Goal: Information Seeking & Learning: Learn about a topic

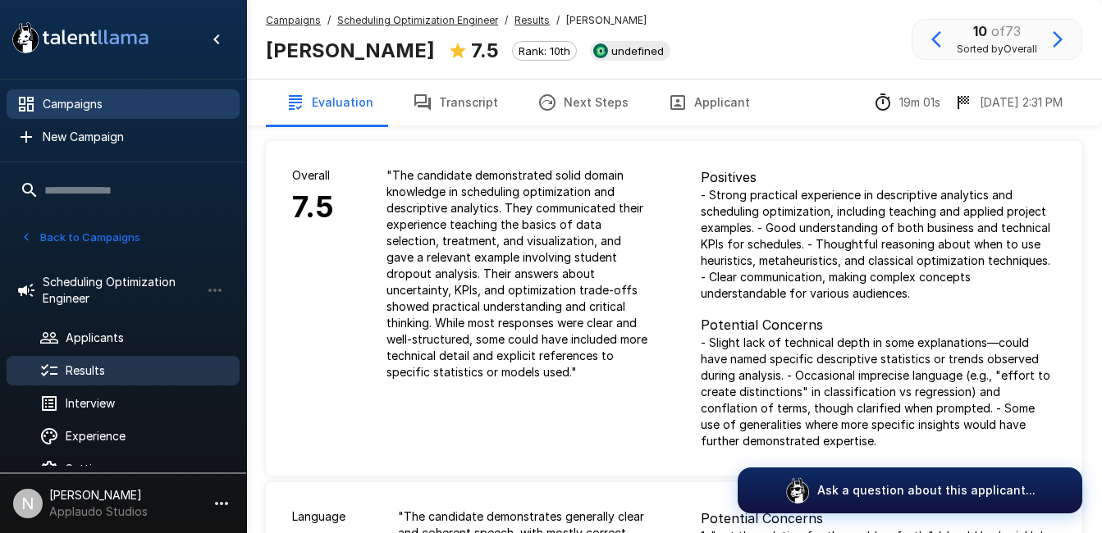
click at [148, 105] on span "Campaigns" at bounding box center [135, 104] width 184 height 16
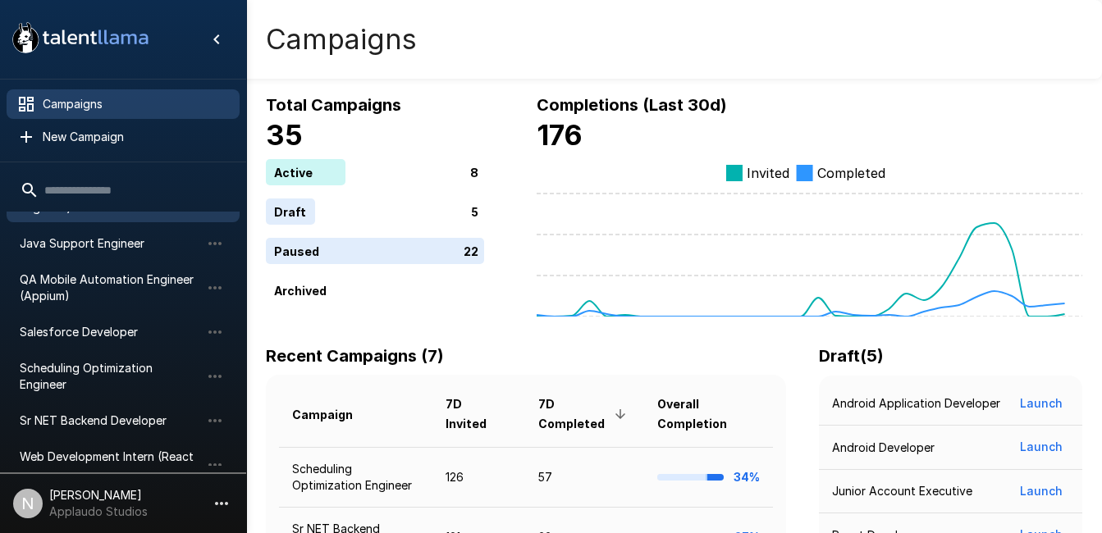
scroll to position [115, 0]
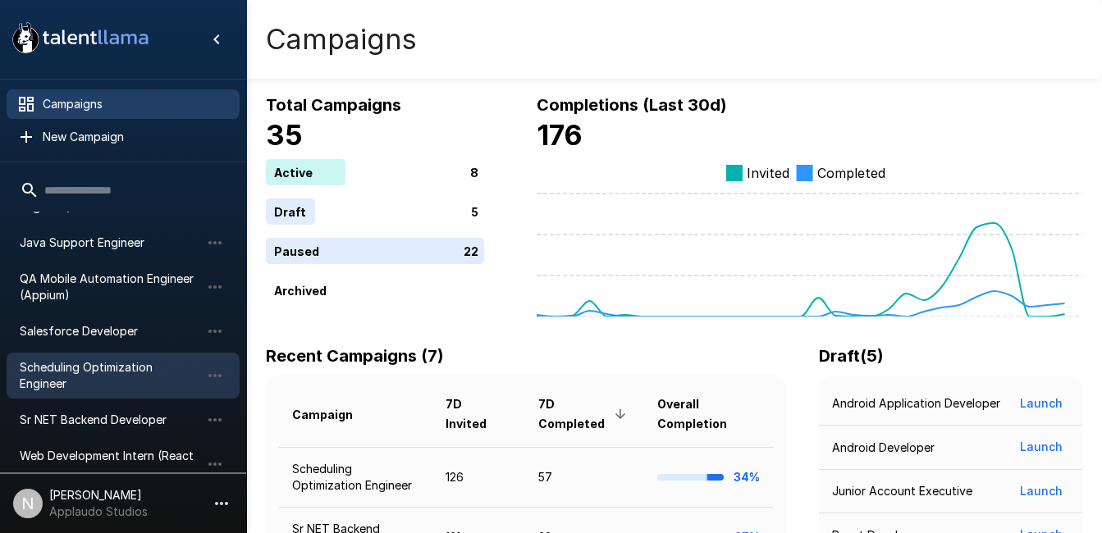
click at [115, 363] on span "Scheduling Optimization Engineer" at bounding box center [110, 375] width 181 height 33
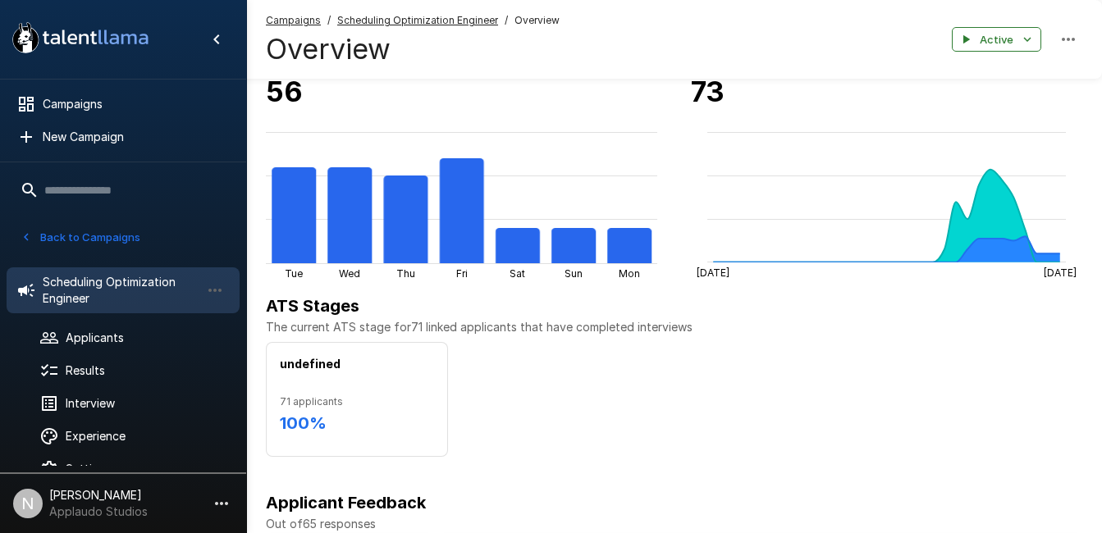
scroll to position [293, 0]
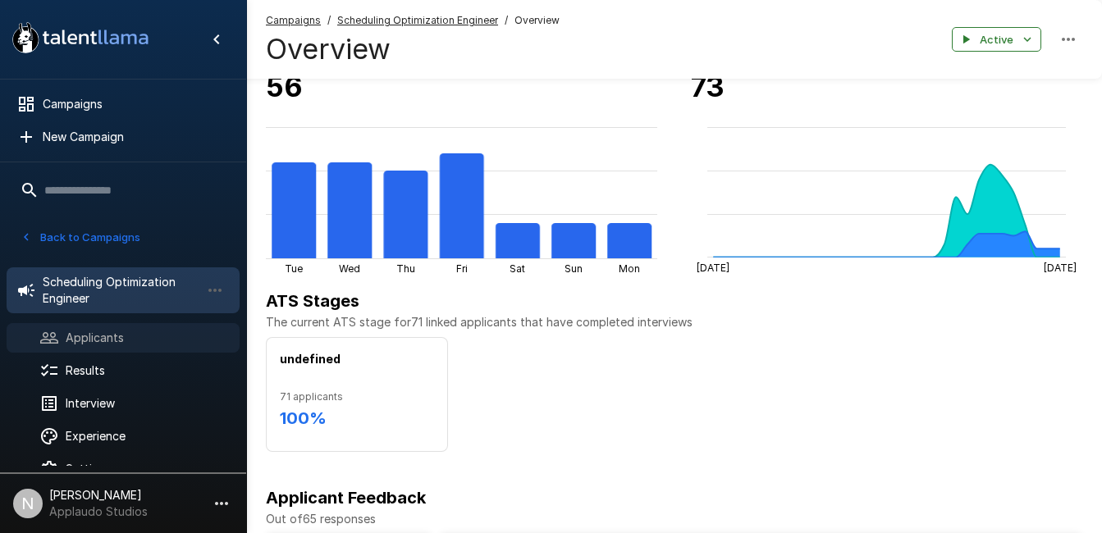
click at [80, 343] on span "Applicants" at bounding box center [146, 338] width 161 height 16
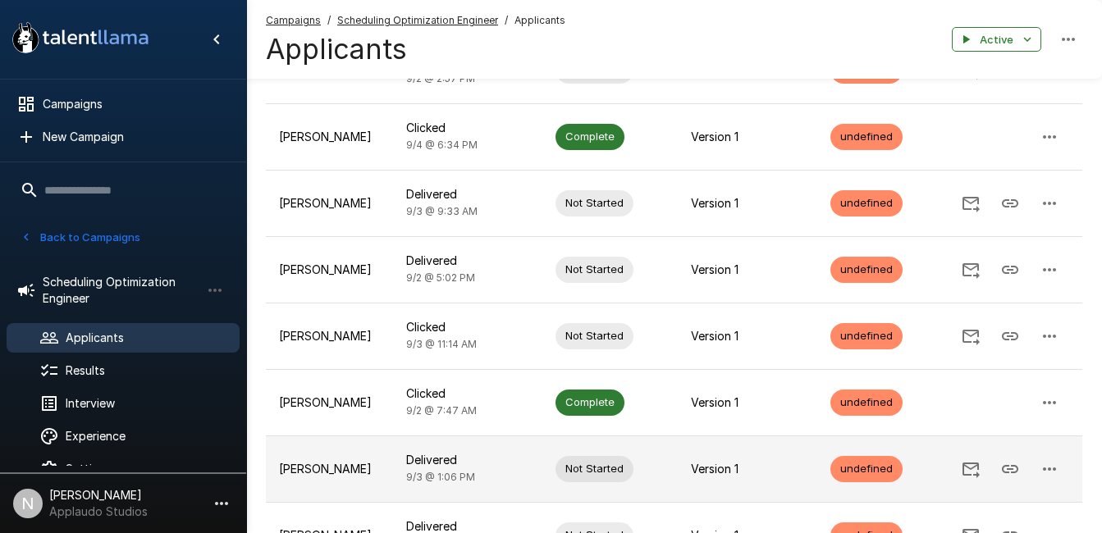
scroll to position [522, 0]
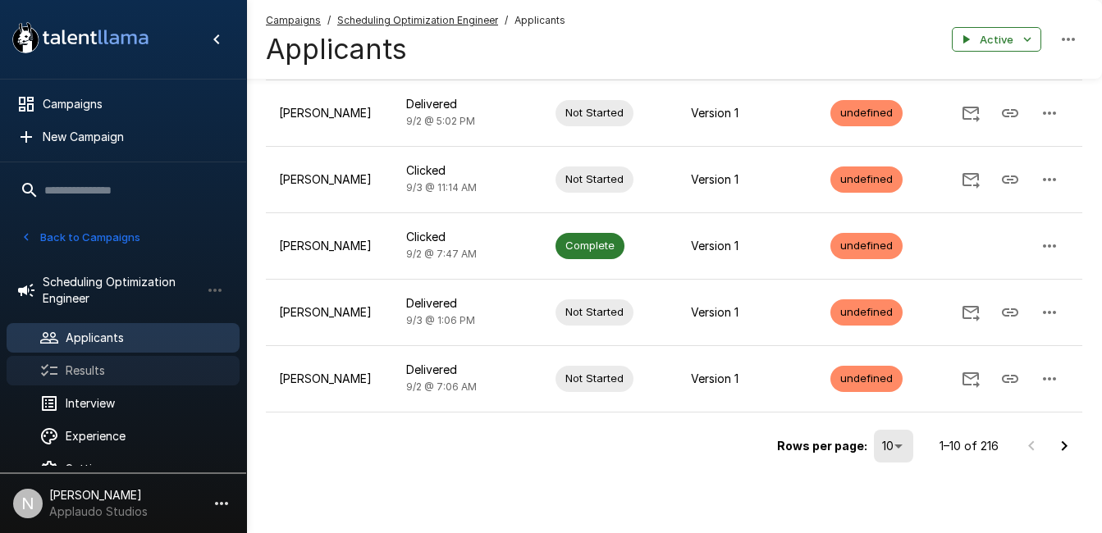
click at [92, 368] on span "Results" at bounding box center [146, 371] width 161 height 16
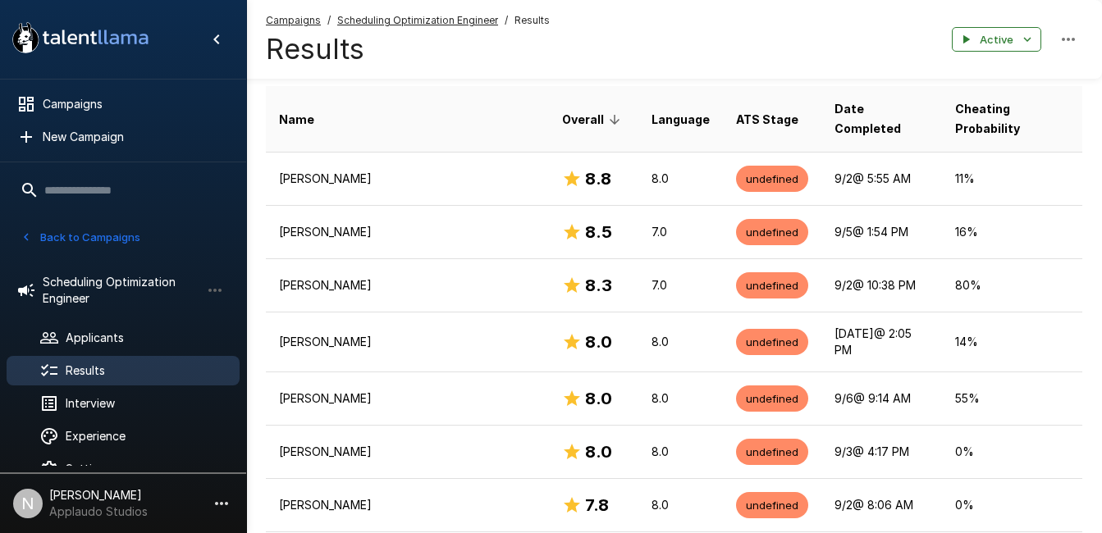
scroll to position [158, 0]
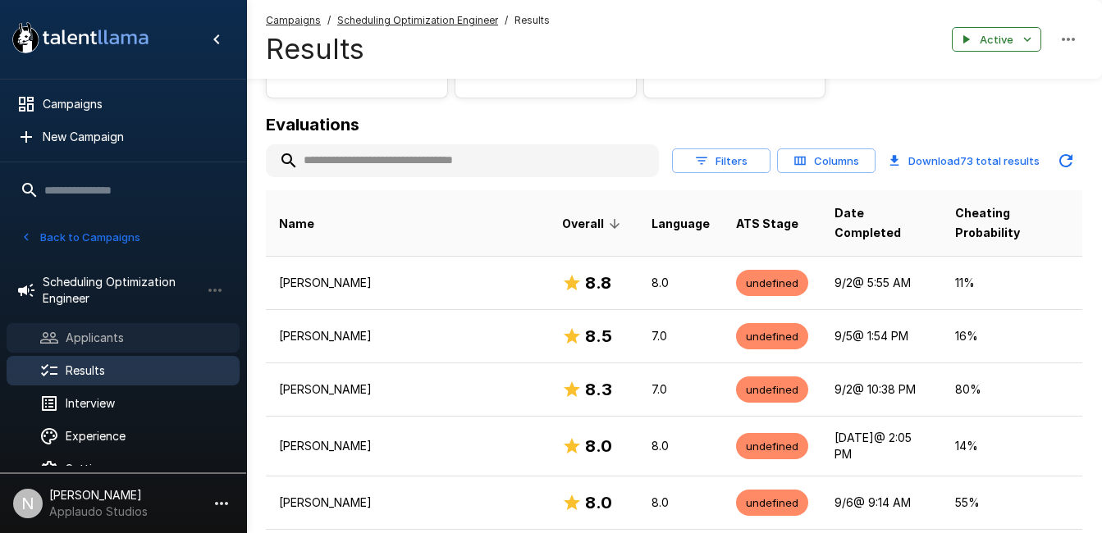
click at [71, 345] on span "Applicants" at bounding box center [146, 338] width 161 height 16
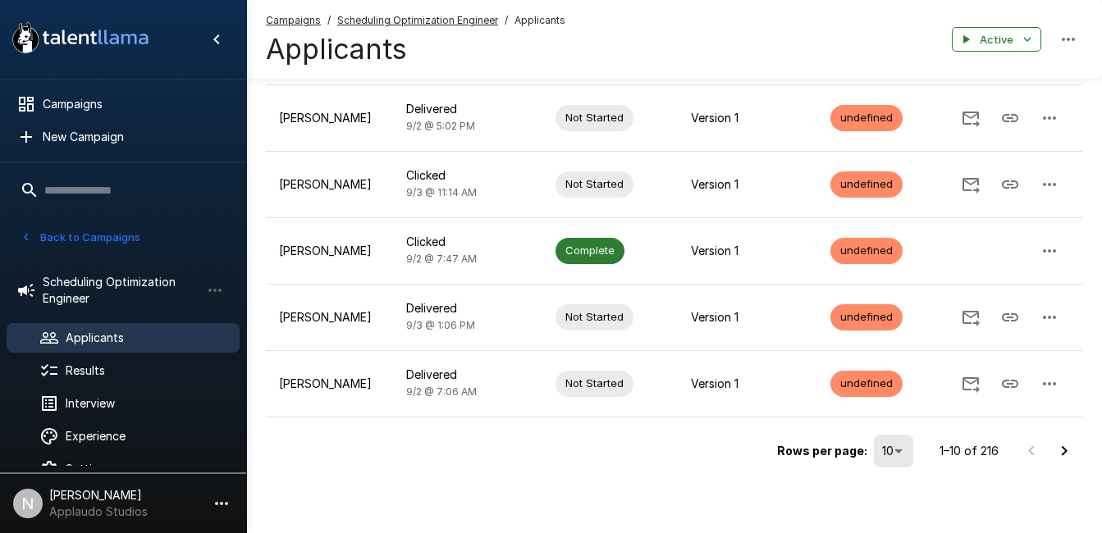
scroll to position [522, 0]
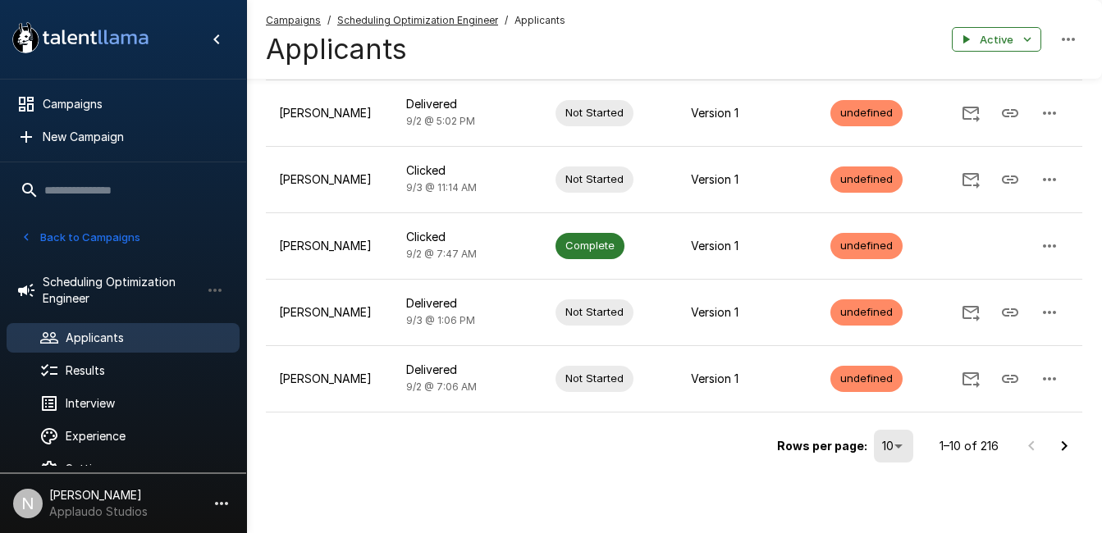
click at [1060, 445] on icon "Go to next page" at bounding box center [1064, 447] width 20 height 20
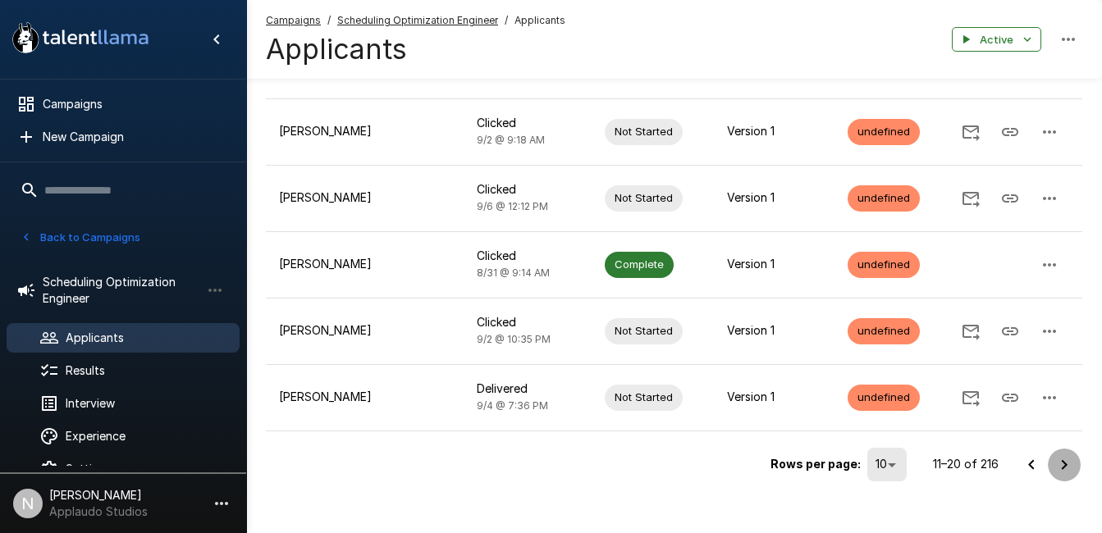
click at [1067, 455] on icon "Go to next page" at bounding box center [1064, 465] width 20 height 20
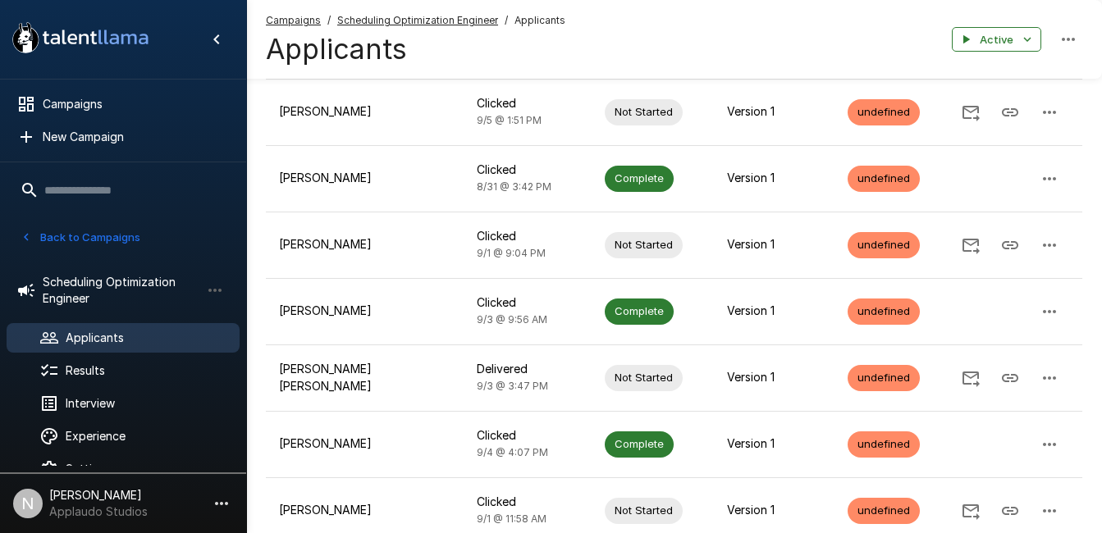
scroll to position [0, 0]
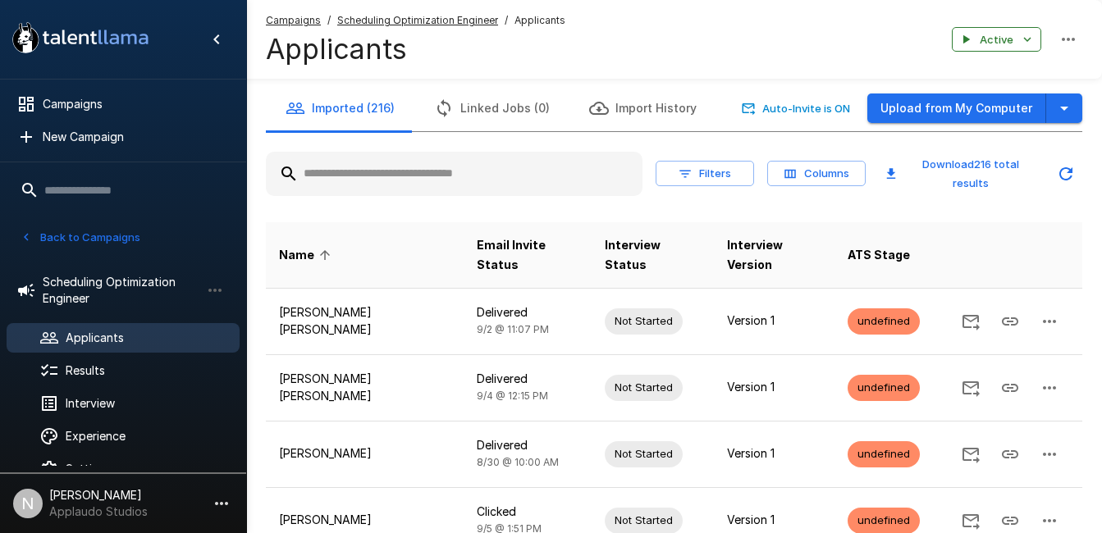
click at [322, 254] on icon at bounding box center [325, 255] width 10 height 10
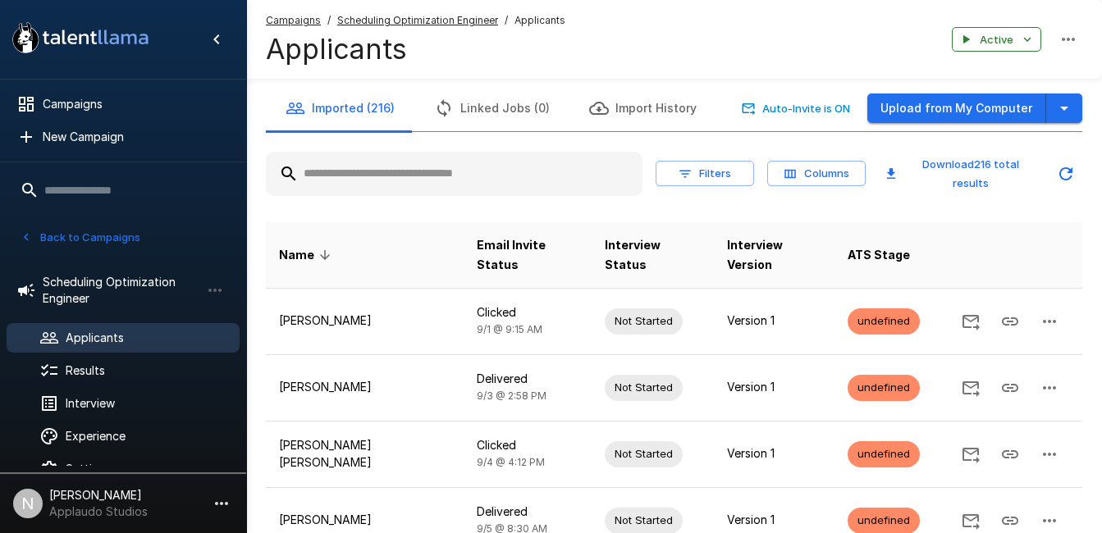
click at [322, 254] on span "Name" at bounding box center [307, 255] width 57 height 20
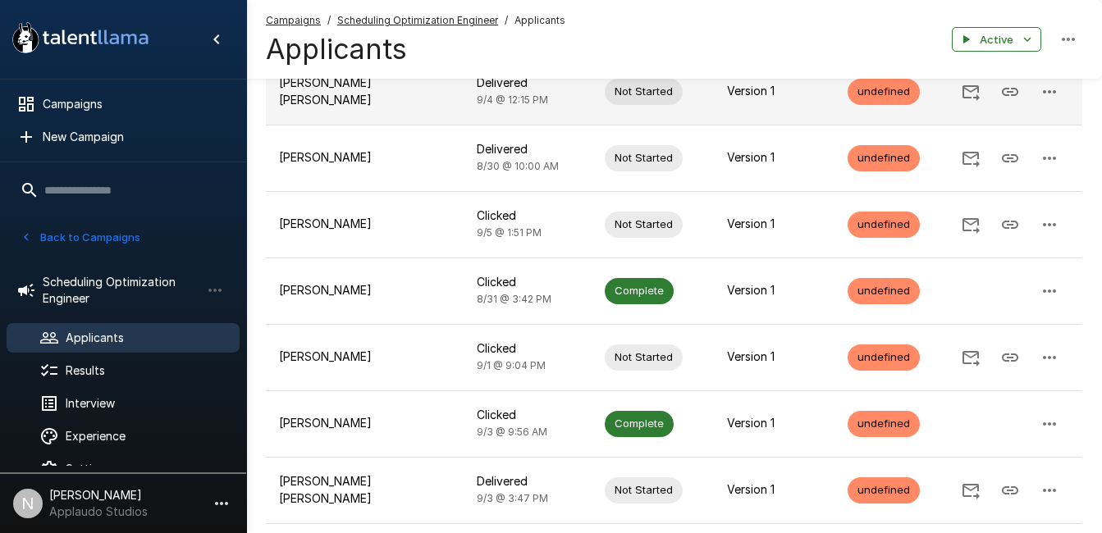
scroll to position [541, 0]
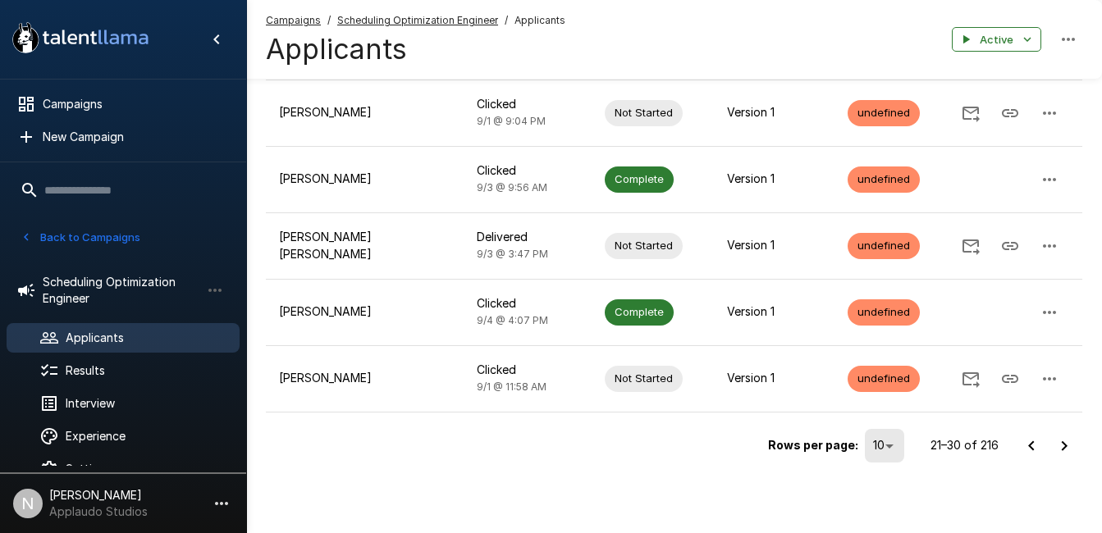
click at [1068, 449] on icon "Go to next page" at bounding box center [1064, 447] width 20 height 20
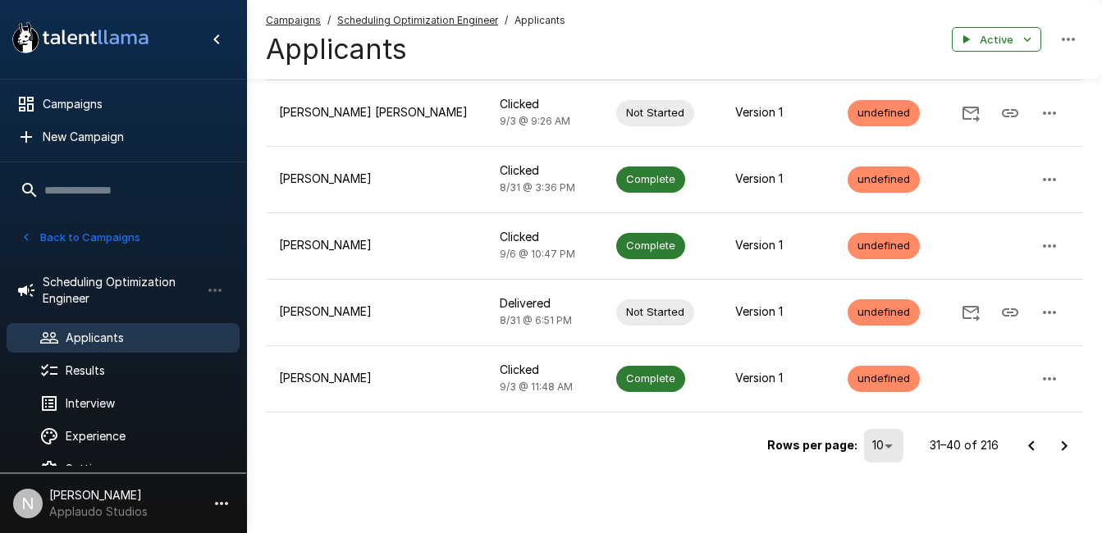
click at [1065, 438] on icon "Go to next page" at bounding box center [1064, 447] width 20 height 20
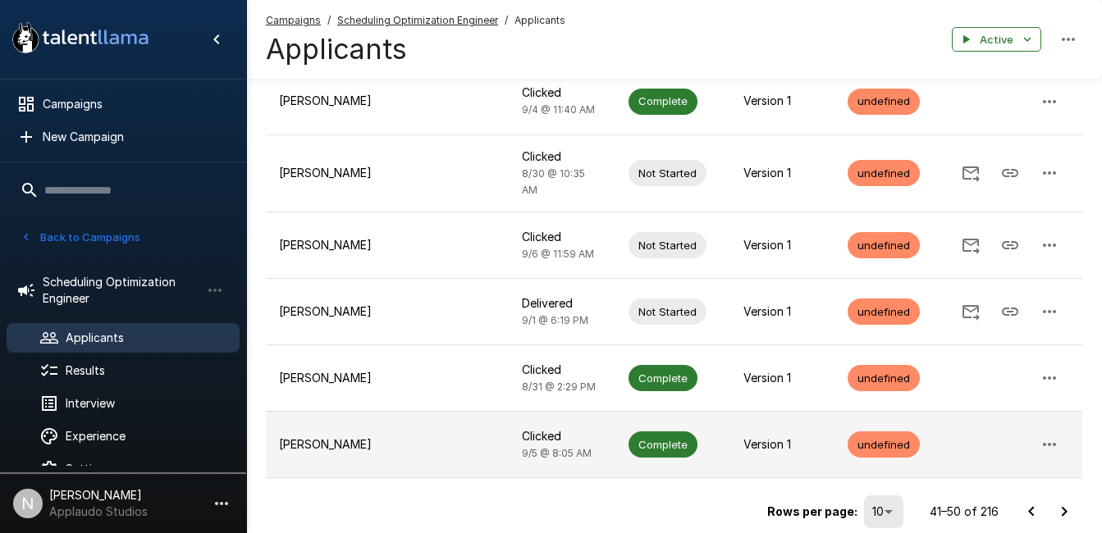
scroll to position [487, 0]
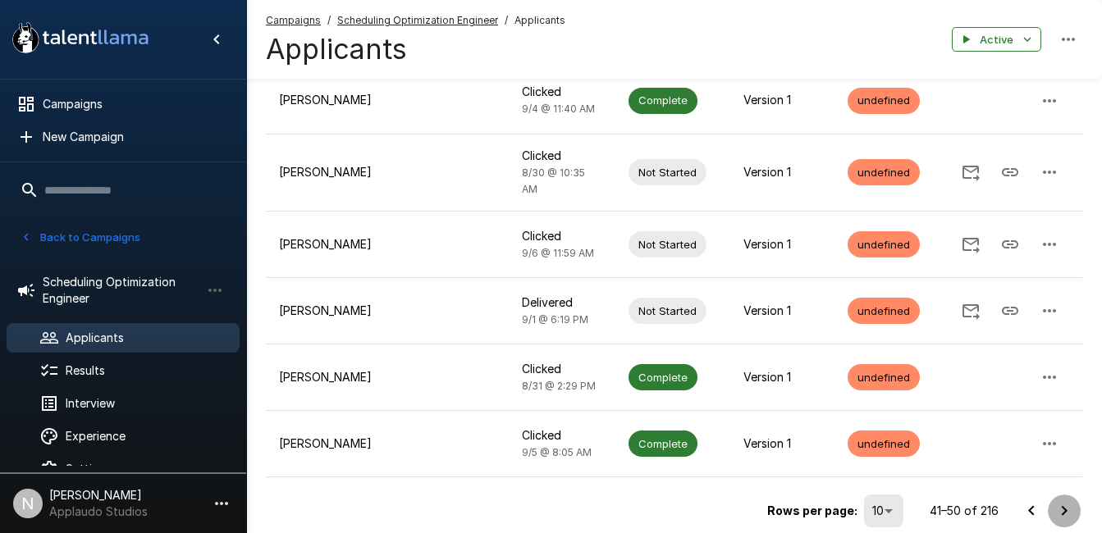
click at [1061, 501] on icon "Go to next page" at bounding box center [1064, 511] width 20 height 20
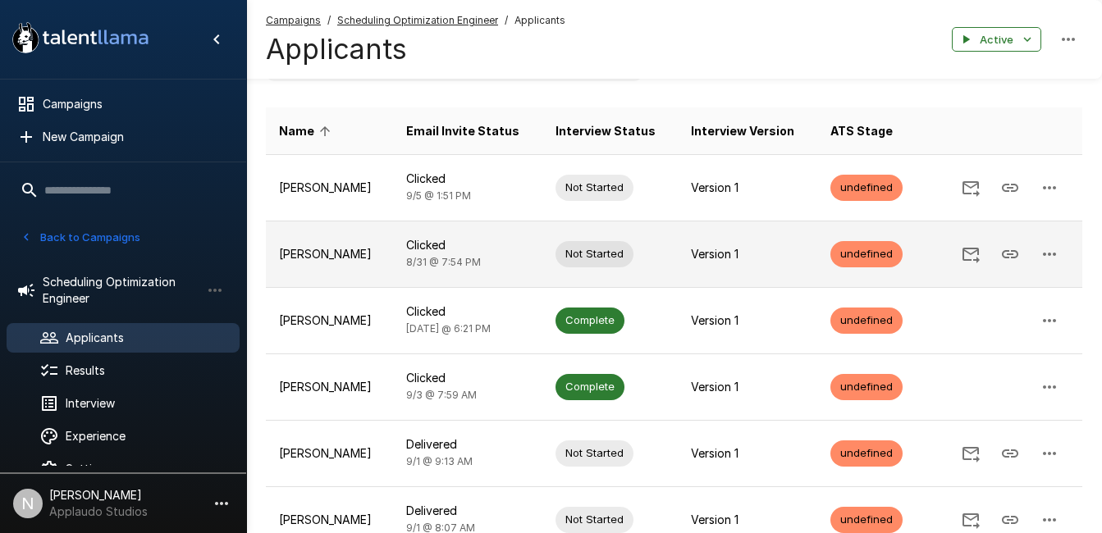
scroll to position [116, 0]
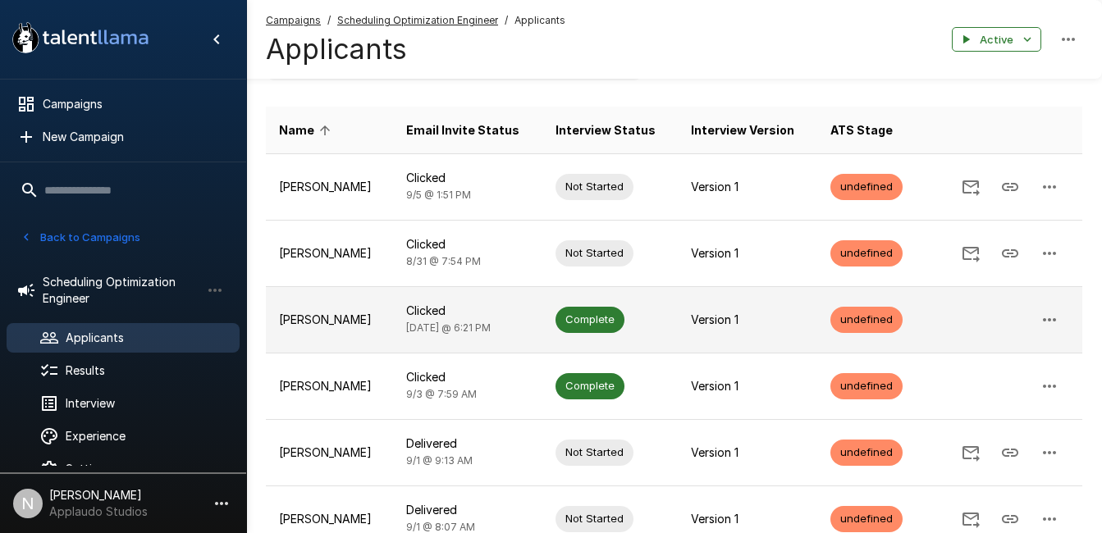
drag, startPoint x: 418, startPoint y: 321, endPoint x: 345, endPoint y: 320, distance: 73.0
click at [345, 320] on p "[PERSON_NAME]" at bounding box center [329, 320] width 101 height 16
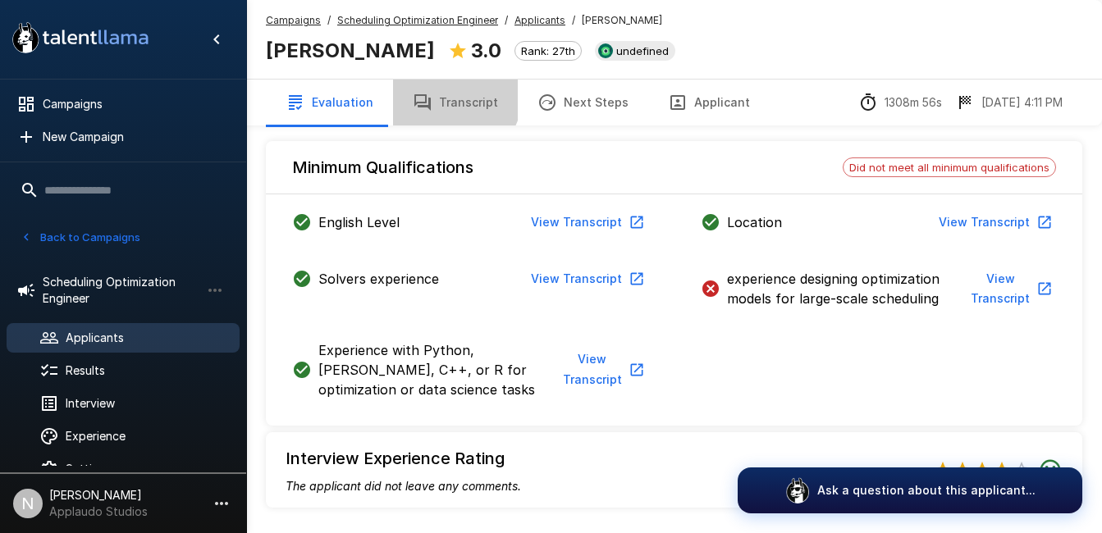
click at [447, 97] on button "Transcript" at bounding box center [455, 103] width 125 height 46
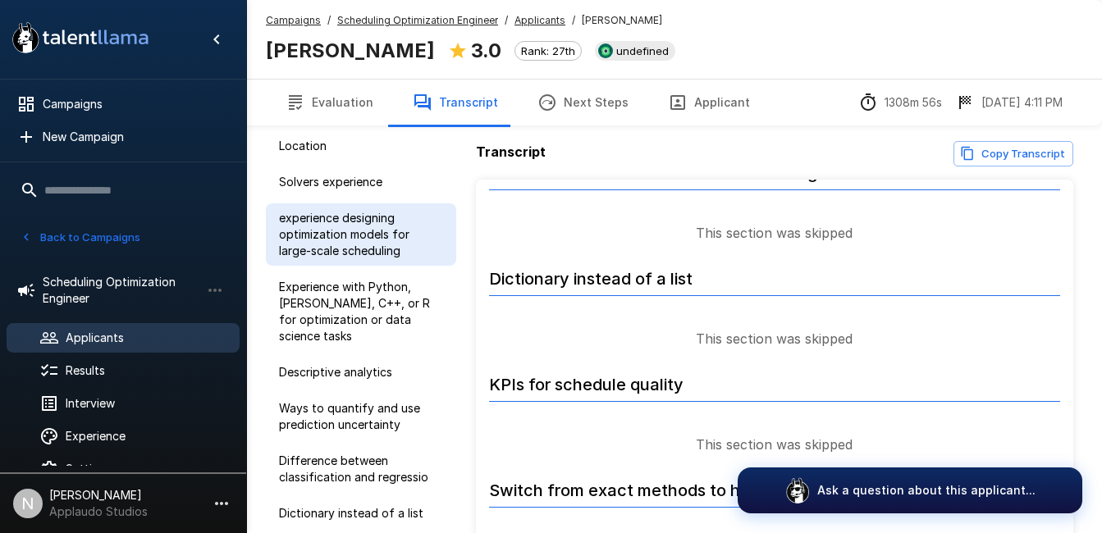
scroll to position [114, 0]
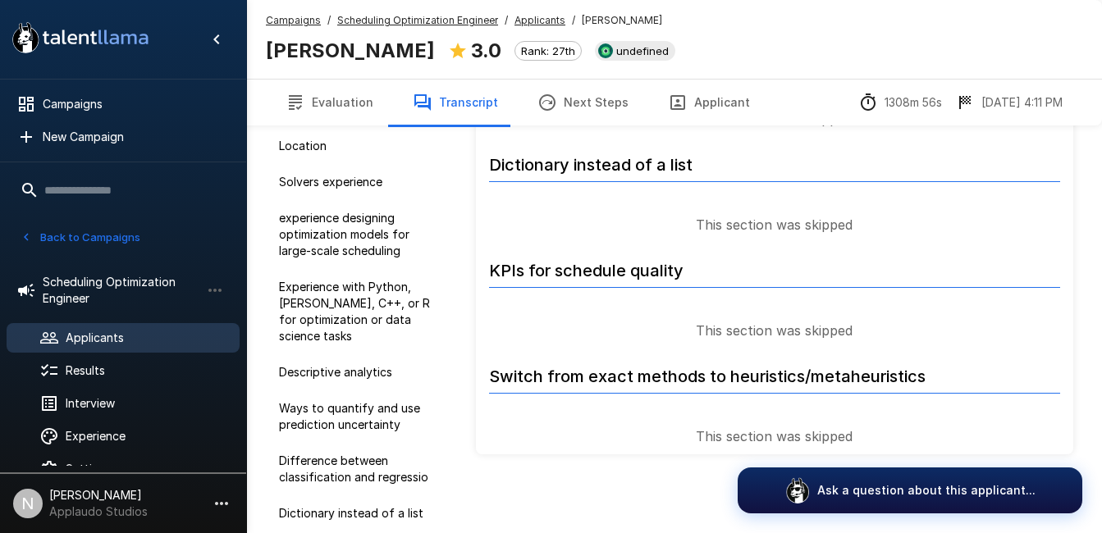
scroll to position [4314, 0]
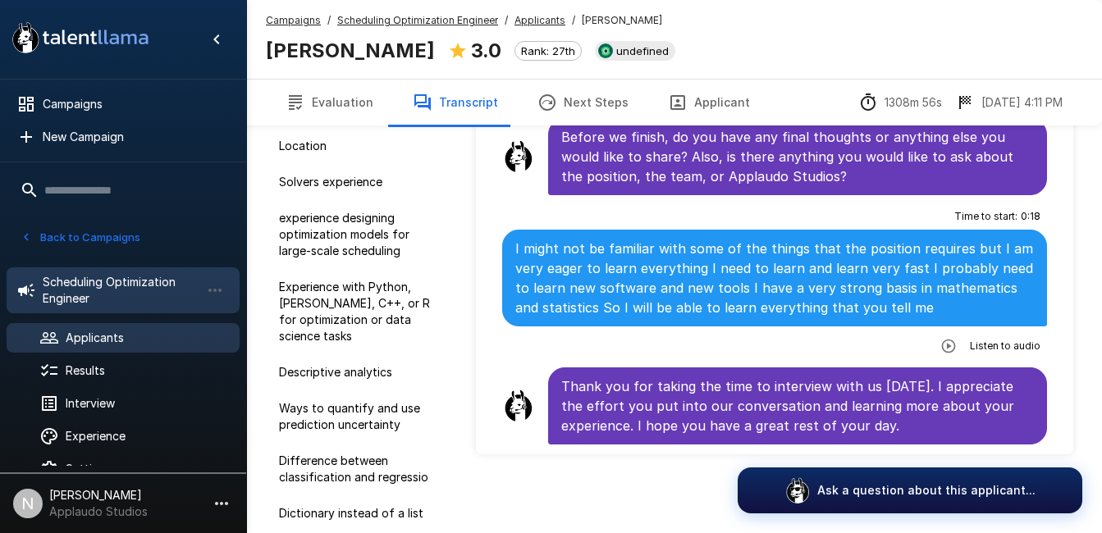
click at [82, 281] on span "Scheduling Optimization Engineer" at bounding box center [122, 290] width 158 height 33
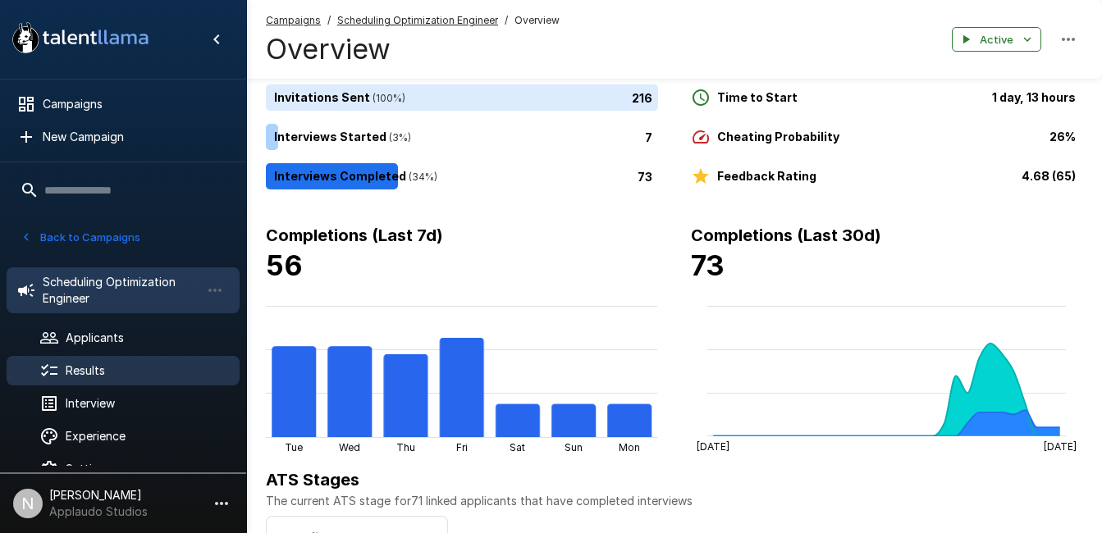
click at [105, 375] on span "Results" at bounding box center [146, 371] width 161 height 16
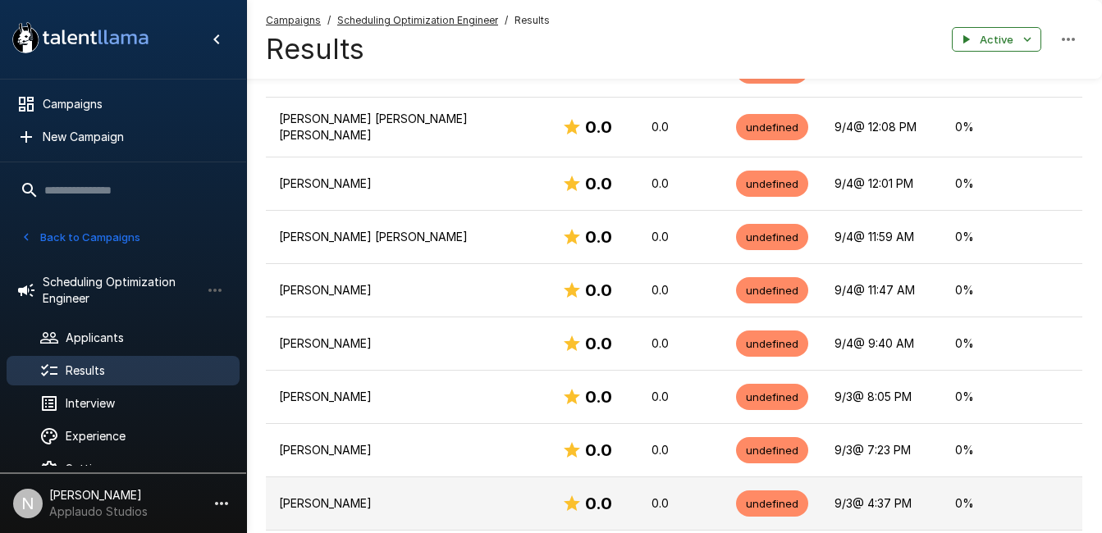
scroll to position [2636, 0]
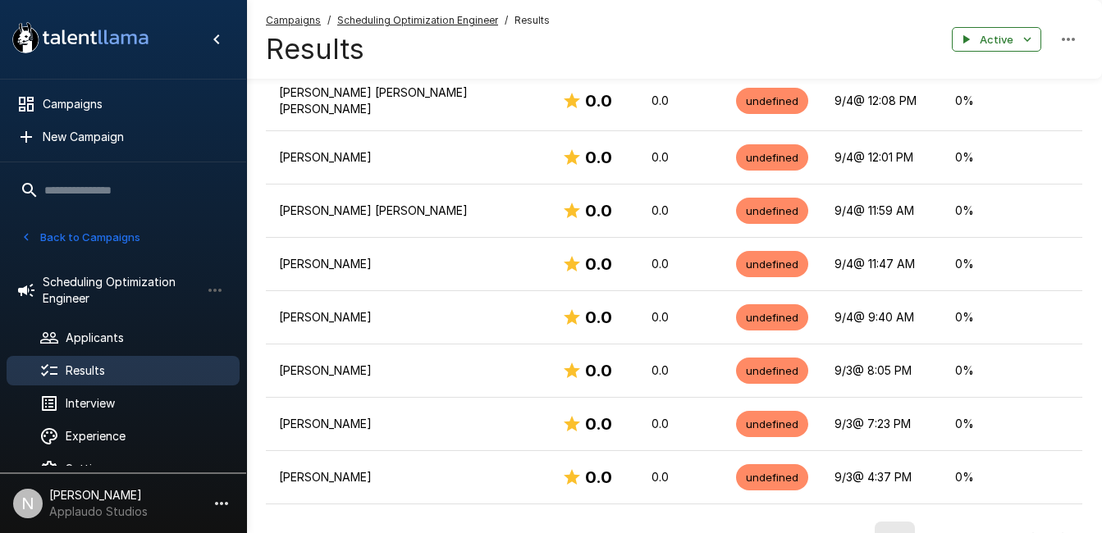
click at [1058, 528] on icon "Go to next page" at bounding box center [1064, 538] width 20 height 20
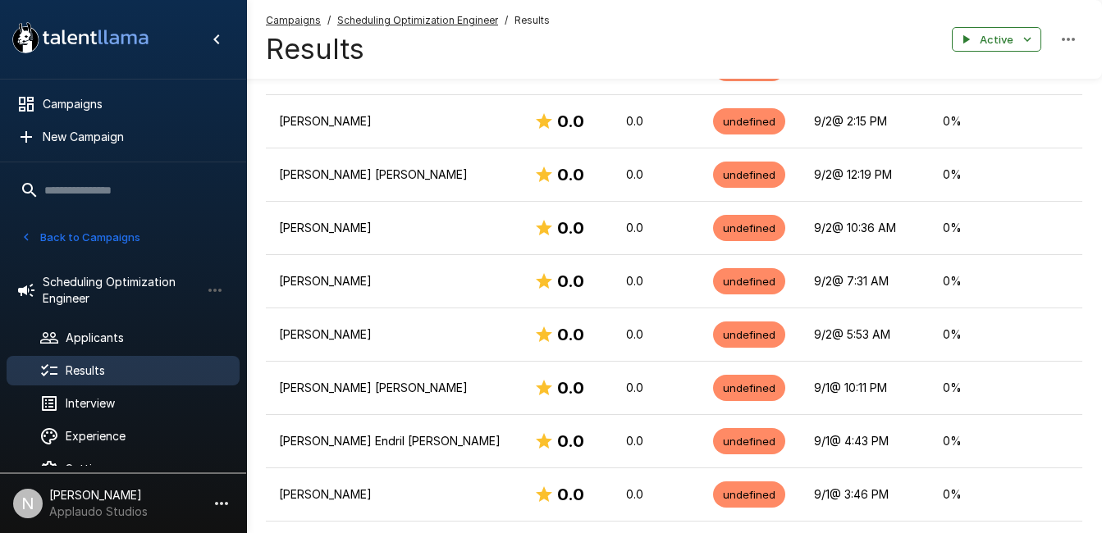
scroll to position [1209, 0]
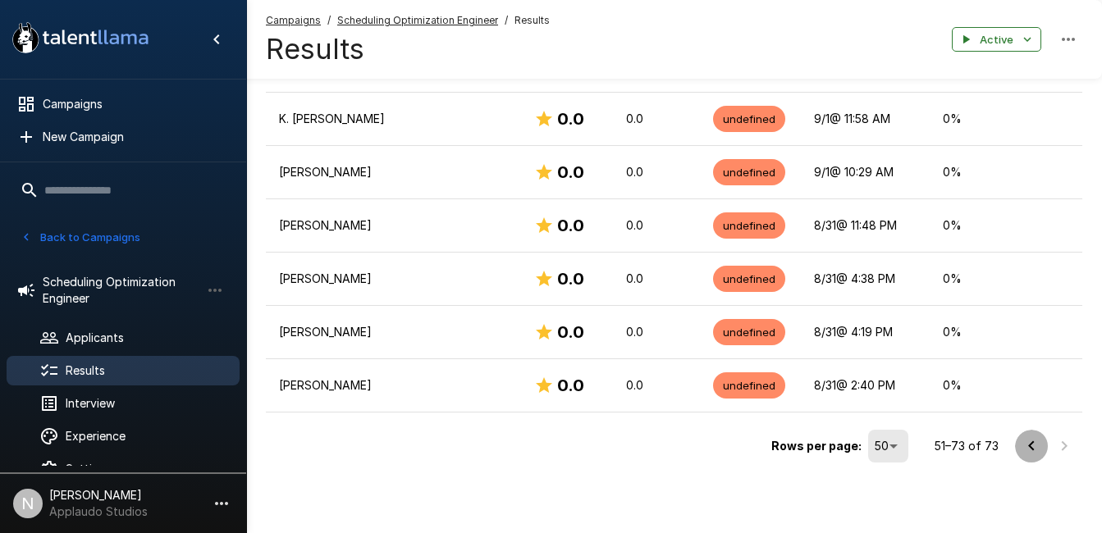
click at [1025, 449] on icon "Go to previous page" at bounding box center [1032, 447] width 20 height 20
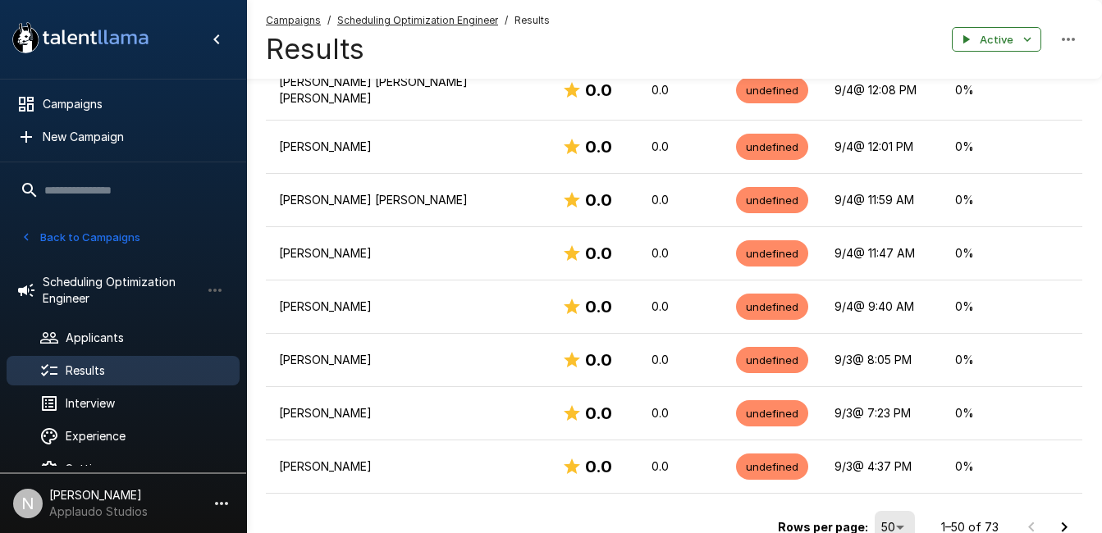
scroll to position [2650, 0]
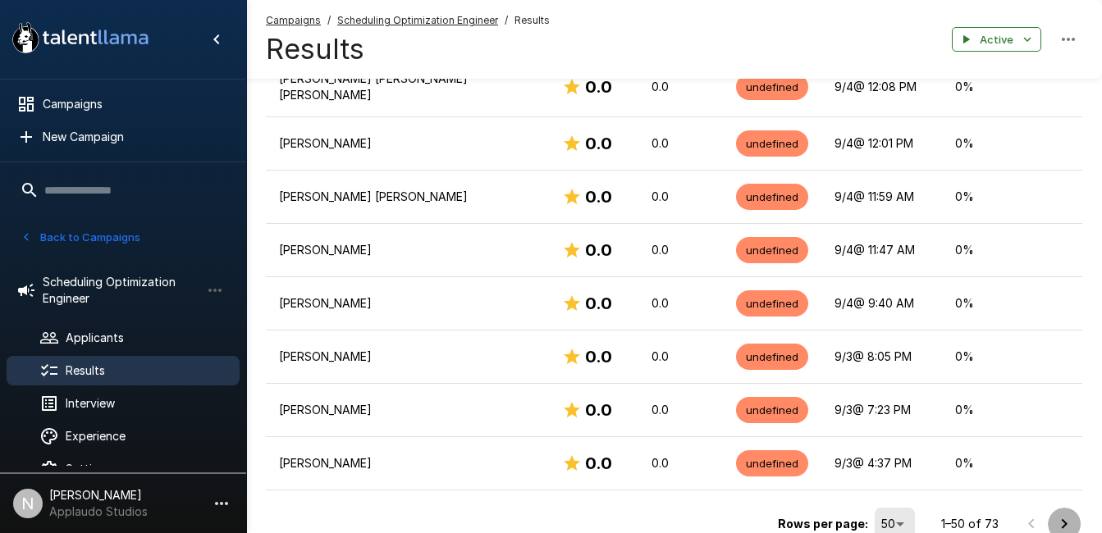
click at [1052, 508] on button "Go to next page" at bounding box center [1064, 524] width 33 height 33
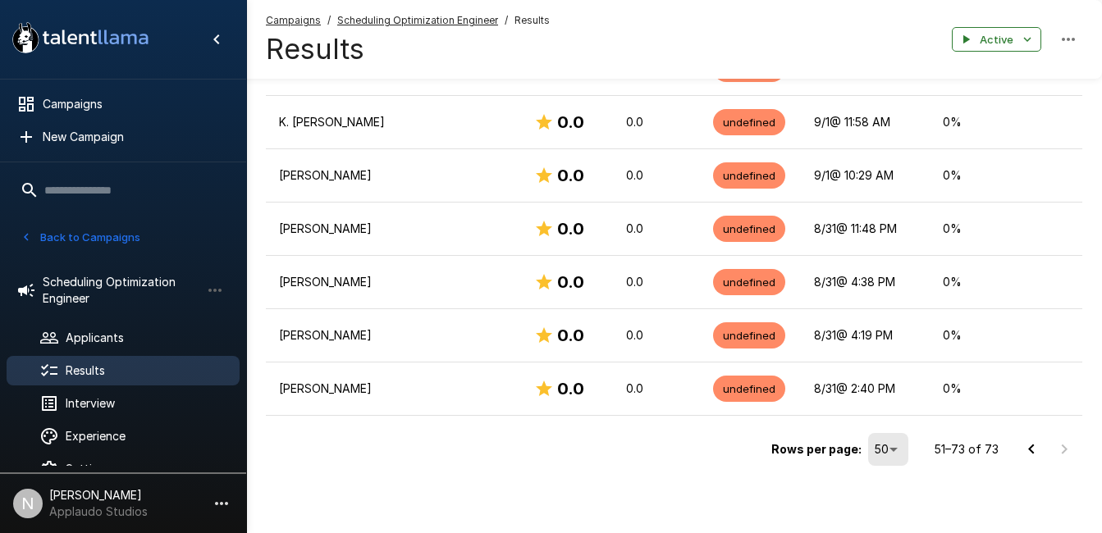
scroll to position [1209, 0]
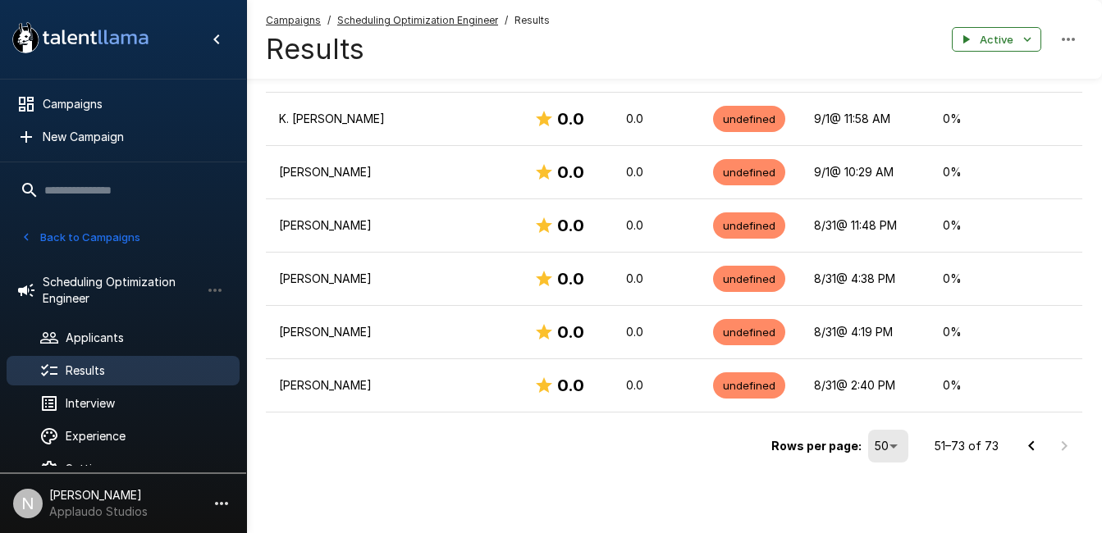
click at [1026, 438] on icon "Go to previous page" at bounding box center [1032, 447] width 20 height 20
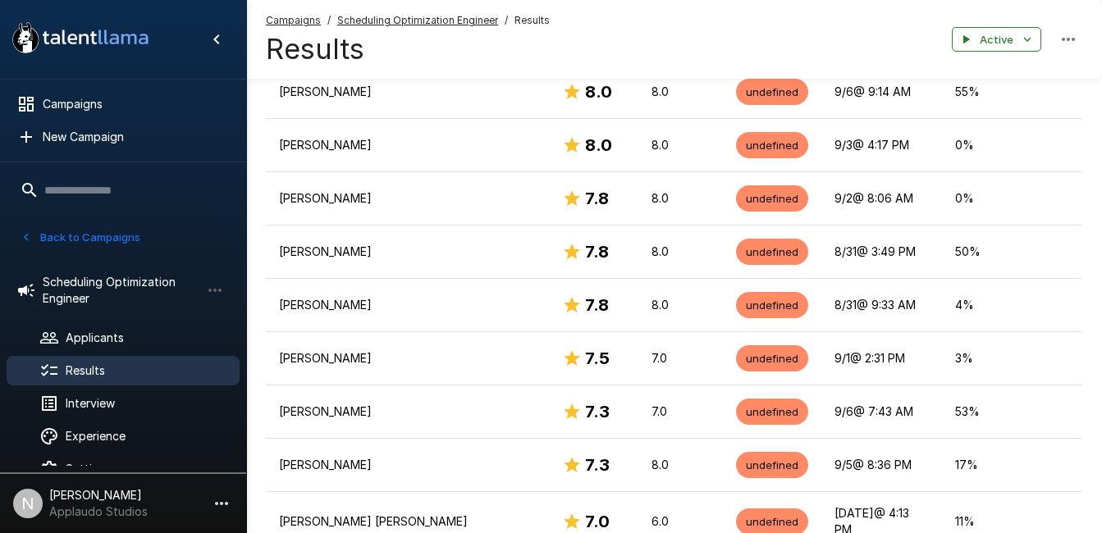
scroll to position [566, 0]
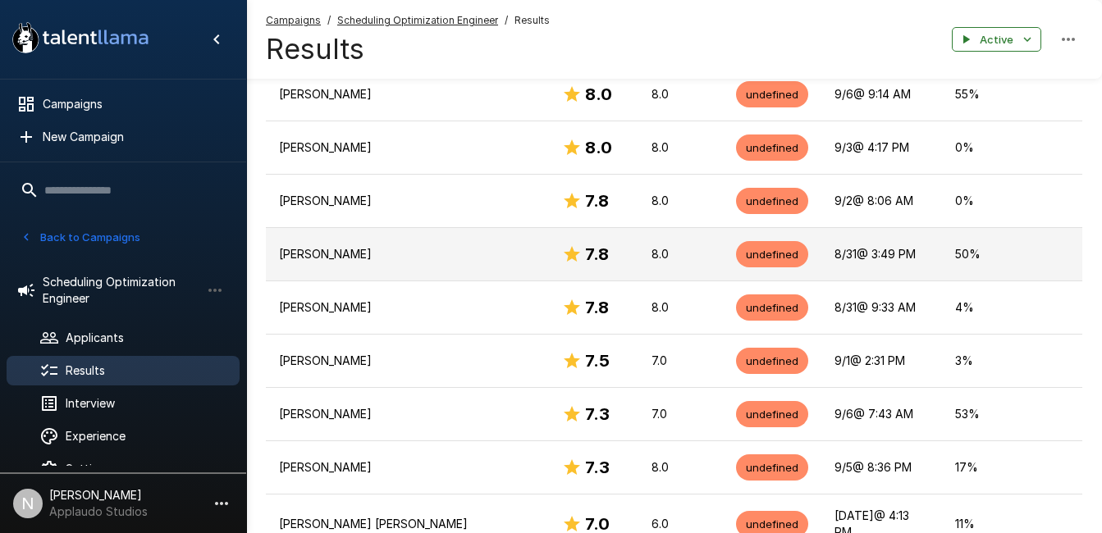
click at [414, 227] on td "[PERSON_NAME]" at bounding box center [407, 253] width 283 height 53
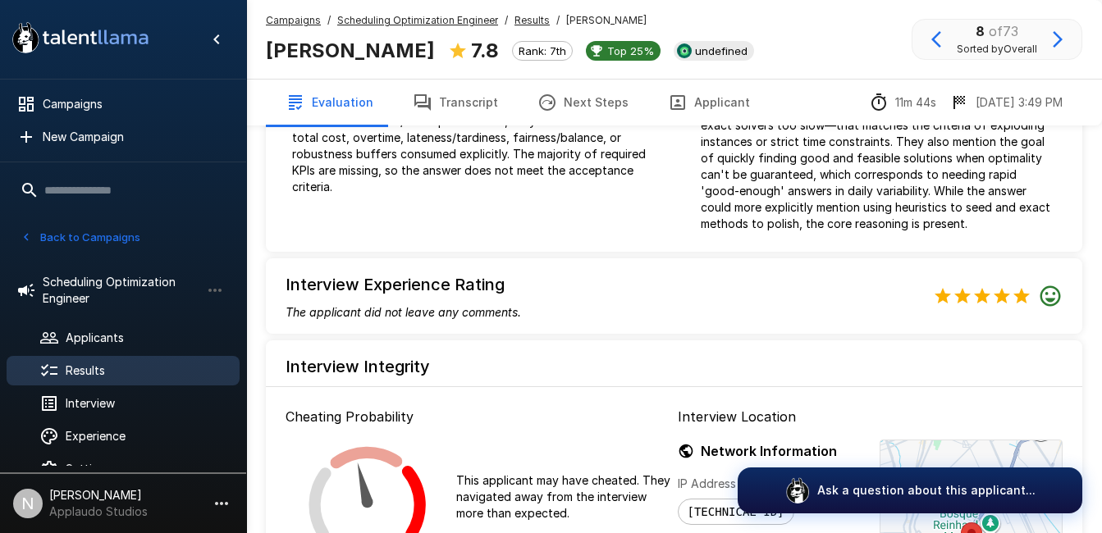
scroll to position [1728, 0]
